Goal: Task Accomplishment & Management: Use online tool/utility

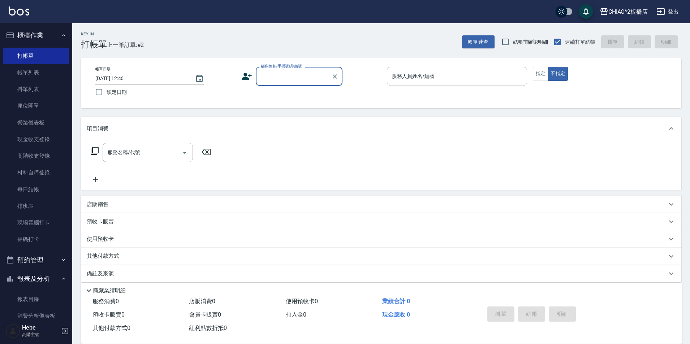
click at [271, 75] on input "顧客姓名/手機號碼/編號" at bounding box center [293, 76] width 69 height 13
click at [291, 97] on li "刺青哥藤亦/9582_1729068613/null" at bounding box center [299, 99] width 87 height 20
type input "刺青哥藤亦/9582_1729068613/null"
type input "Hebe(無代號)"
click at [539, 77] on button "指定" at bounding box center [541, 74] width 16 height 14
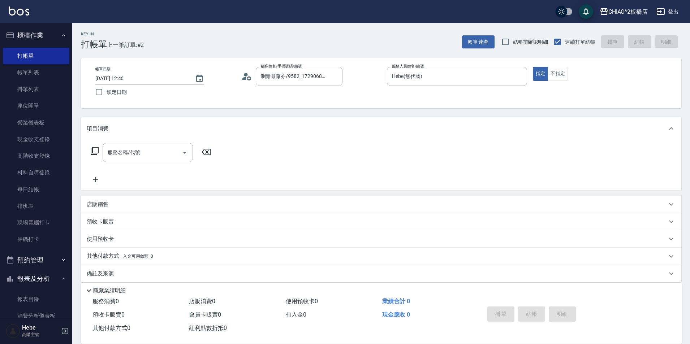
click at [250, 79] on icon at bounding box center [249, 78] width 4 height 4
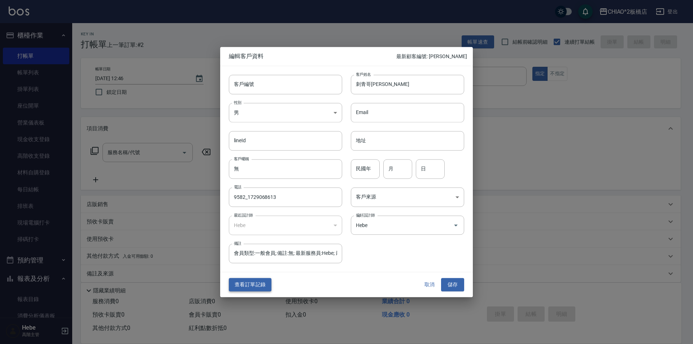
click at [257, 281] on button "查看訂單記錄" at bounding box center [250, 284] width 43 height 13
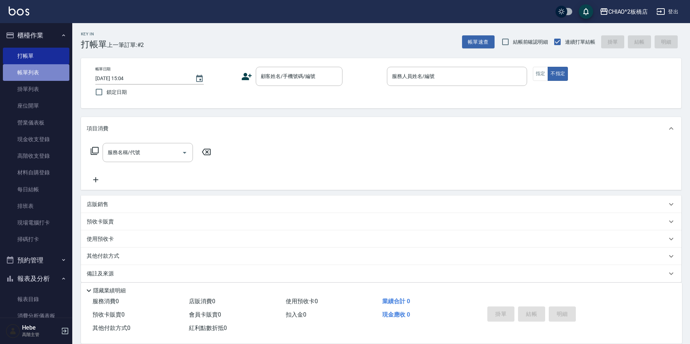
click at [51, 77] on link "帳單列表" at bounding box center [36, 72] width 66 height 17
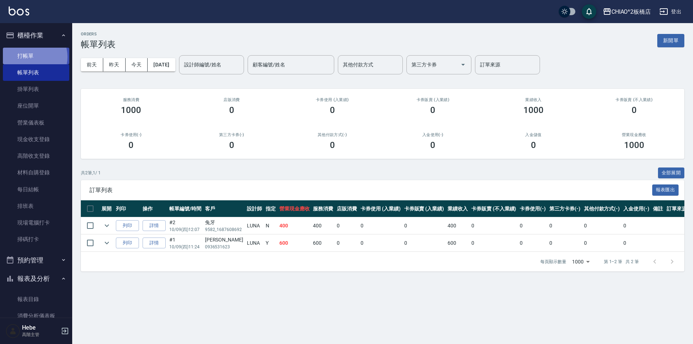
click at [30, 57] on link "打帳單" at bounding box center [36, 56] width 66 height 17
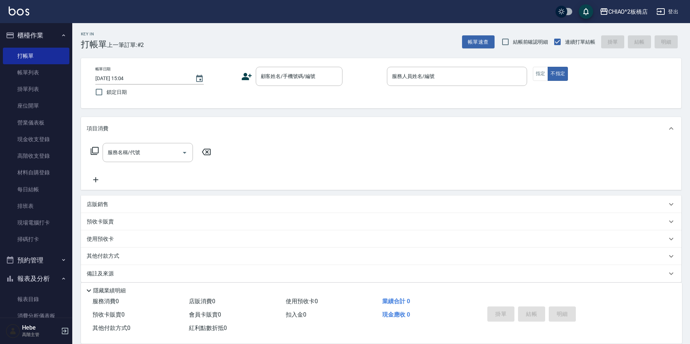
click at [244, 76] on icon at bounding box center [246, 76] width 11 height 11
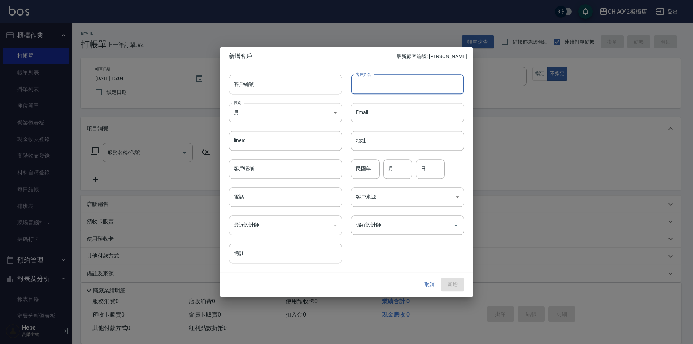
click at [375, 88] on input "客戶姓名" at bounding box center [407, 85] width 113 height 20
type input "精品闆娘[PERSON_NAME]"
click at [283, 199] on input "電話" at bounding box center [285, 197] width 113 height 20
click at [244, 226] on div "​" at bounding box center [285, 226] width 113 height 20
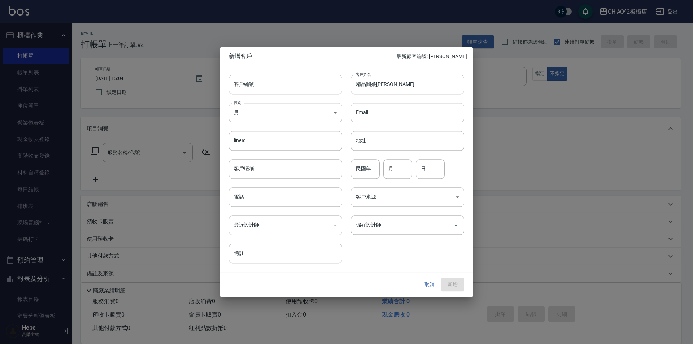
click at [250, 224] on div "​" at bounding box center [285, 226] width 113 height 20
drag, startPoint x: 261, startPoint y: 222, endPoint x: 274, endPoint y: 226, distance: 14.0
click at [265, 225] on div "​" at bounding box center [285, 226] width 113 height 20
click at [396, 228] on input "偏好設計師" at bounding box center [402, 225] width 96 height 13
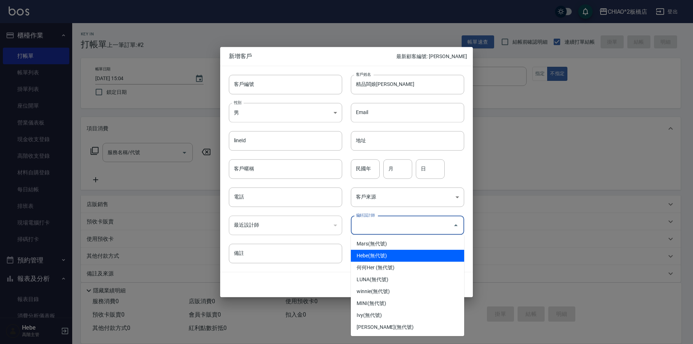
click at [385, 251] on li "Hebe(無代號)" at bounding box center [407, 256] width 113 height 12
type input "Hebe"
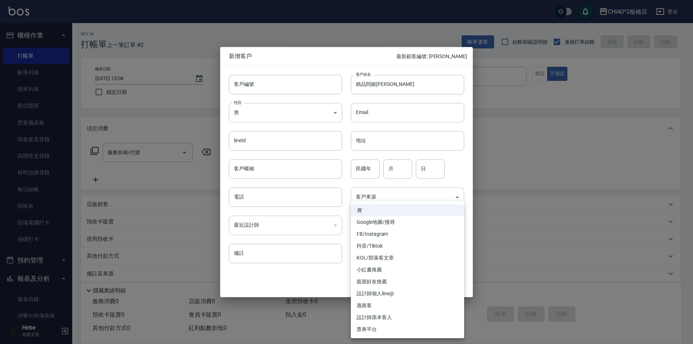
click at [375, 198] on body "CHIAO^2板橋店 登出 櫃檯作業 打帳單 帳單列表 掛單列表 座位開單 營業儀表板 現金收支登錄 高階收支登錄 材料自購登錄 每日結帳 排班表 現場電腦打…" at bounding box center [346, 176] width 693 height 352
click at [380, 284] on li "親朋好友推薦" at bounding box center [407, 282] width 113 height 12
type input "親朋好友推薦"
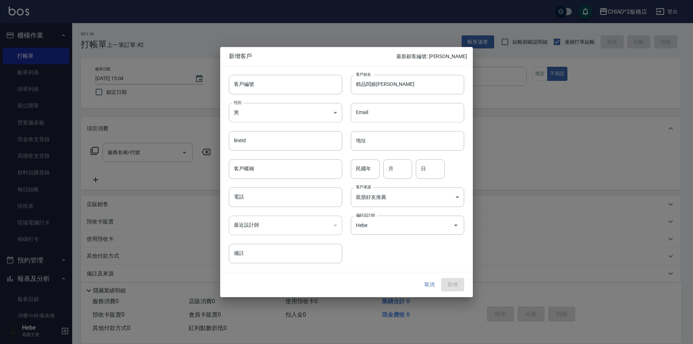
click at [453, 285] on div "取消 新增" at bounding box center [441, 284] width 46 height 13
click at [256, 112] on body "CHIAO^2板橋店 登出 櫃檯作業 打帳單 帳單列表 掛單列表 座位開單 營業儀表板 現金收支登錄 高階收支登錄 材料自購登錄 每日結帳 排班表 現場電腦打…" at bounding box center [346, 176] width 693 height 352
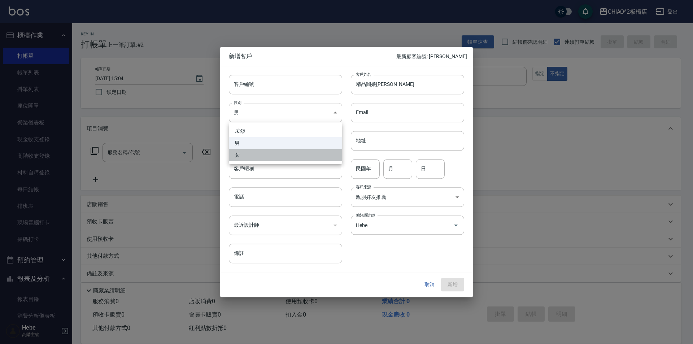
click at [250, 151] on li "女" at bounding box center [285, 155] width 113 height 12
type input "[DEMOGRAPHIC_DATA]"
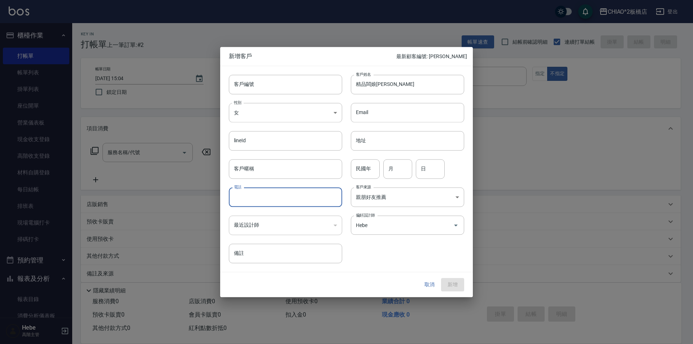
click at [250, 199] on input "電話" at bounding box center [285, 197] width 113 height 20
click at [457, 286] on button "新增" at bounding box center [452, 284] width 23 height 13
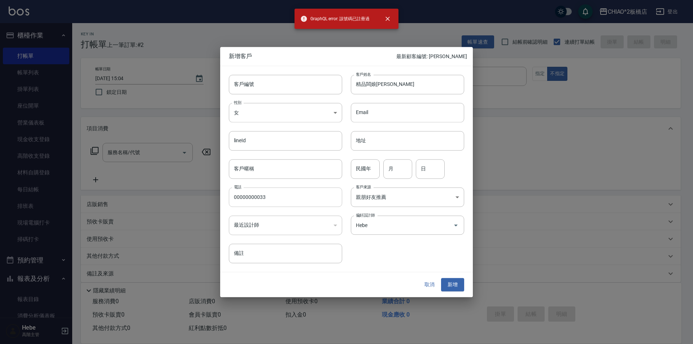
click at [277, 199] on input "00000000033" at bounding box center [285, 197] width 113 height 20
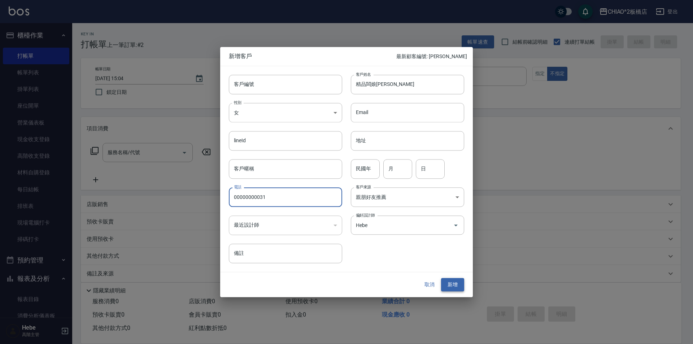
type input "00000000031"
click at [453, 286] on button "新增" at bounding box center [452, 284] width 23 height 13
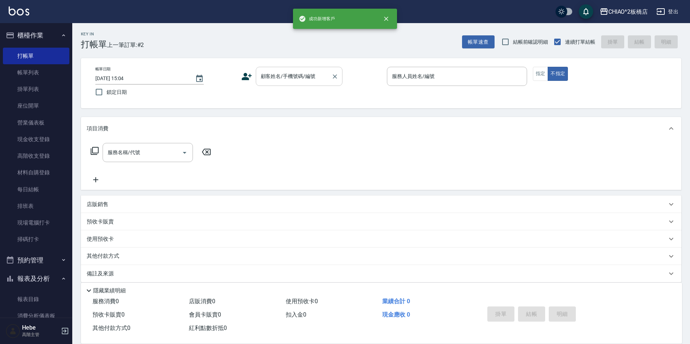
click at [286, 81] on input "顧客姓名/手機號碼/編號" at bounding box center [293, 76] width 69 height 13
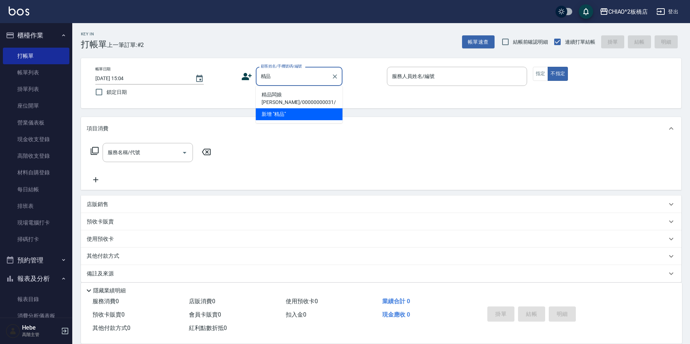
click at [293, 92] on li "精品闆娘[PERSON_NAME]/00000000031/" at bounding box center [299, 99] width 87 height 20
type input "精品闆娘[PERSON_NAME]/00000000031/"
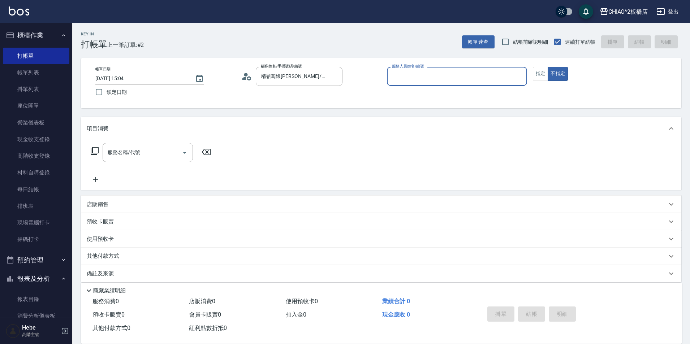
type input "Hebe(無代號)"
click at [546, 74] on button "指定" at bounding box center [541, 74] width 16 height 14
click at [160, 151] on input "服務名稱/代號" at bounding box center [142, 152] width 73 height 13
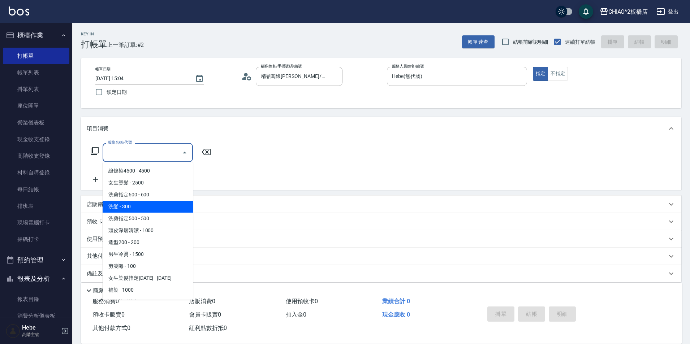
click at [121, 210] on span "洗髮 - 300" at bounding box center [148, 207] width 90 height 12
type input "洗髮(96679)"
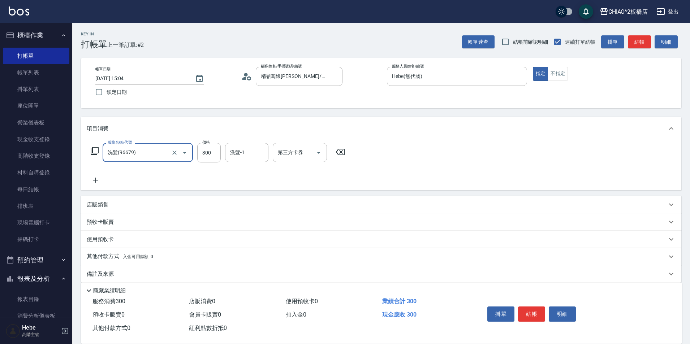
click at [95, 181] on icon at bounding box center [95, 180] width 5 height 5
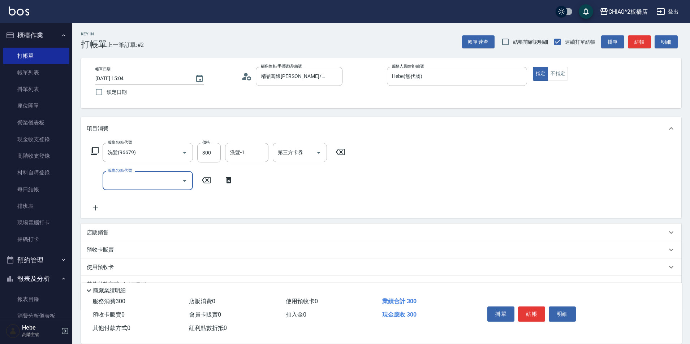
click at [137, 184] on input "服務名稱/代號" at bounding box center [142, 180] width 73 height 13
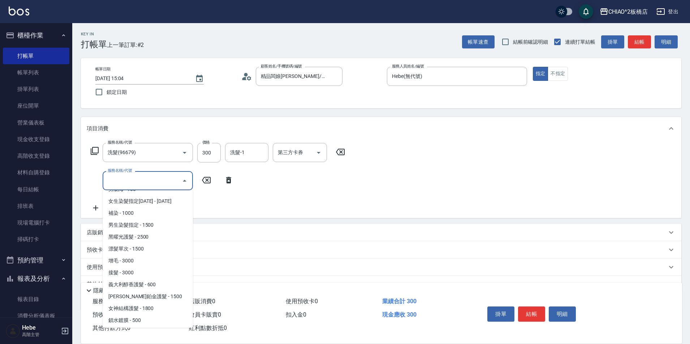
scroll to position [108, 0]
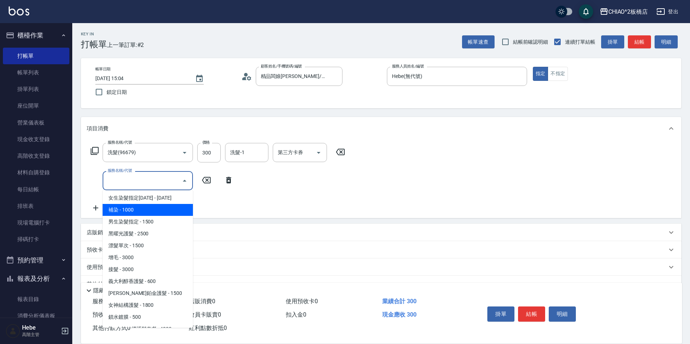
click at [153, 210] on span "補染 - 1000" at bounding box center [148, 210] width 90 height 12
type input "補染(96701)"
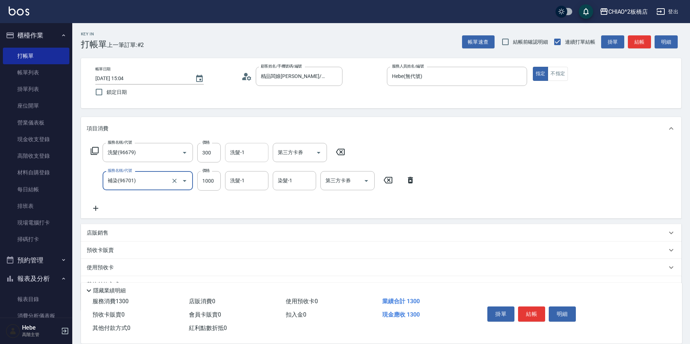
click at [249, 150] on input "洗髮-1" at bounding box center [246, 152] width 37 height 13
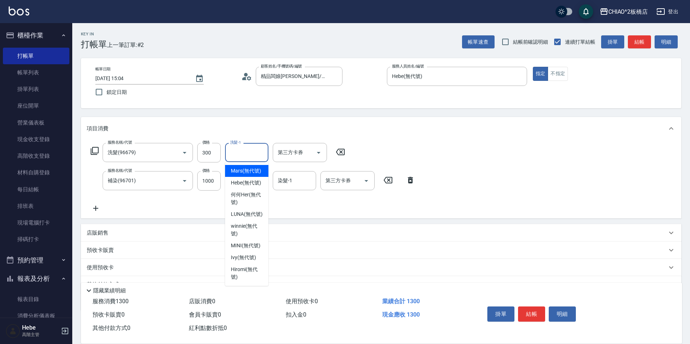
click at [246, 175] on div "Mars (無代號)" at bounding box center [246, 171] width 43 height 12
type input "Mars(無代號)"
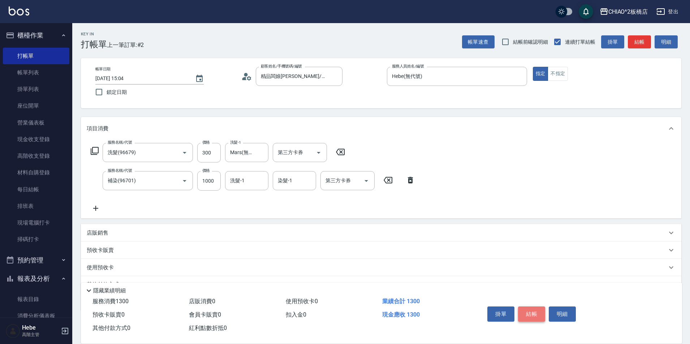
click at [535, 312] on button "結帳" at bounding box center [531, 314] width 27 height 15
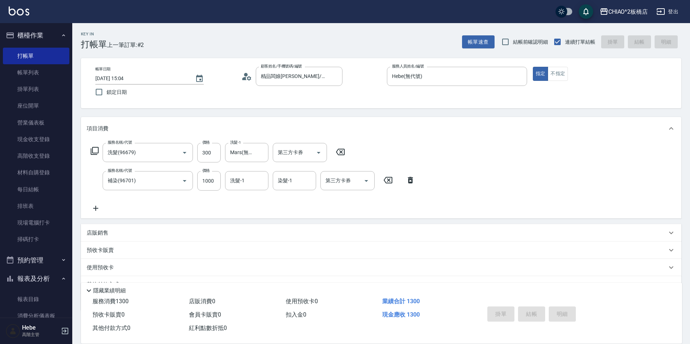
type input "[DATE] 15:06"
